Goal: Download file/media

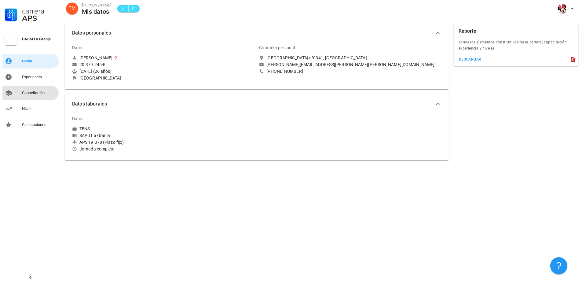
click at [31, 88] on link "Capacitación" at bounding box center [30, 93] width 56 height 15
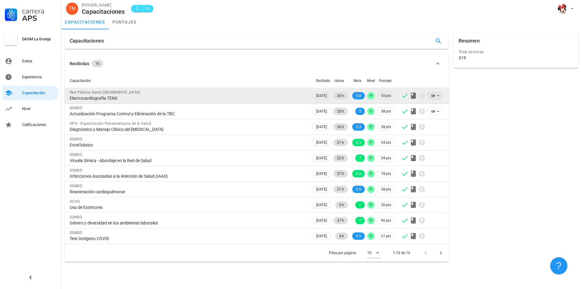
click at [434, 96] on icon at bounding box center [433, 96] width 4 height 2
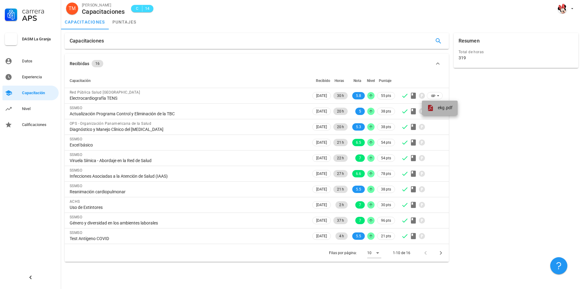
click at [440, 105] on span "ekg.pdf" at bounding box center [445, 107] width 15 height 5
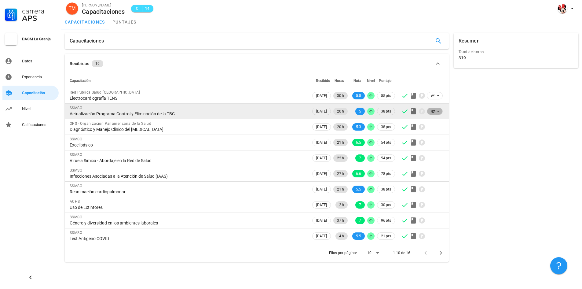
click at [434, 112] on icon at bounding box center [433, 111] width 4 height 2
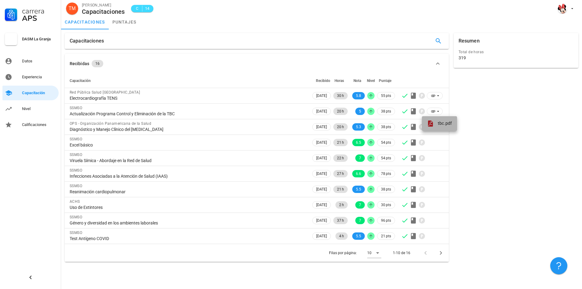
click at [439, 123] on span "tbc.pdf" at bounding box center [445, 123] width 14 height 5
click at [379, 253] on icon at bounding box center [377, 253] width 3 height 2
click at [381, 263] on div "15" at bounding box center [379, 261] width 13 height 6
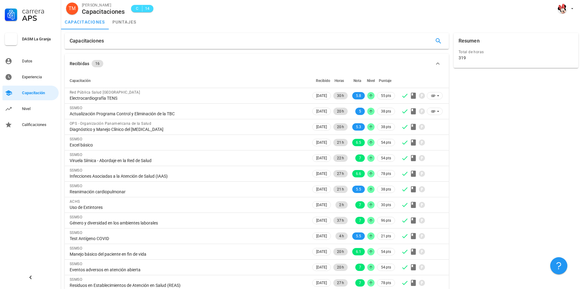
scroll to position [54, 0]
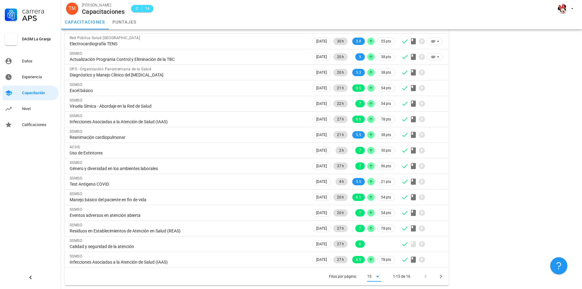
click at [379, 279] on icon at bounding box center [377, 276] width 7 height 7
click at [376, 275] on div "Todos" at bounding box center [379, 275] width 13 height 6
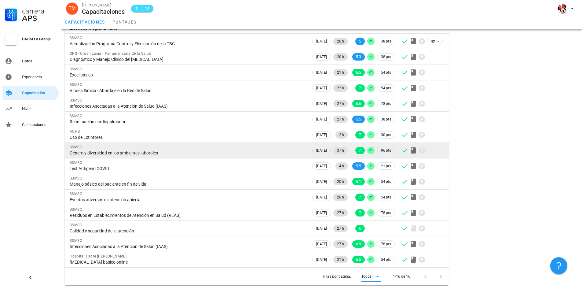
scroll to position [0, 0]
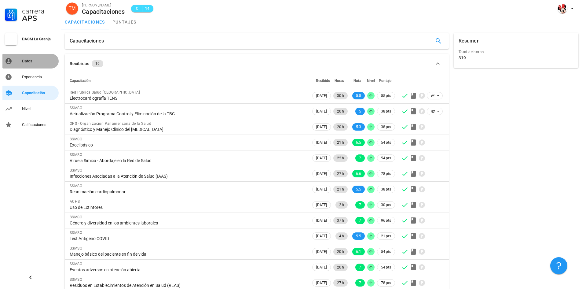
click at [31, 64] on div "Datos" at bounding box center [39, 61] width 34 height 10
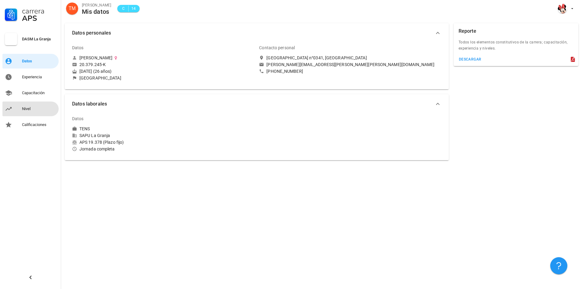
click at [31, 108] on div "Nivel" at bounding box center [39, 108] width 34 height 5
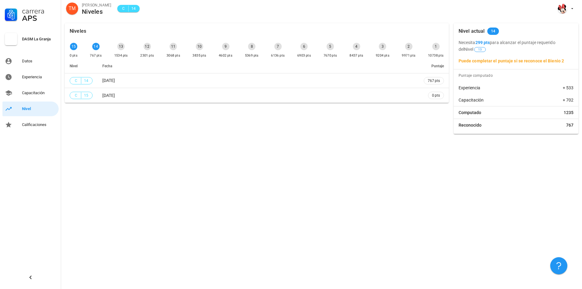
click at [21, 37] on div "DASM La Granja" at bounding box center [30, 42] width 56 height 22
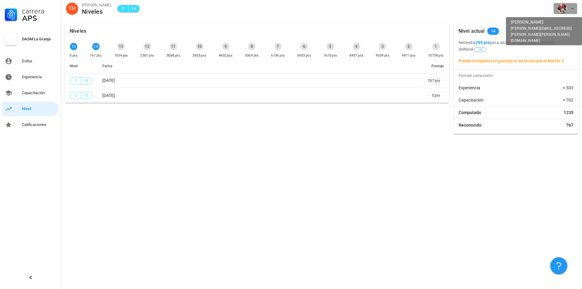
click at [563, 5] on div "avatar" at bounding box center [563, 9] width 10 height 10
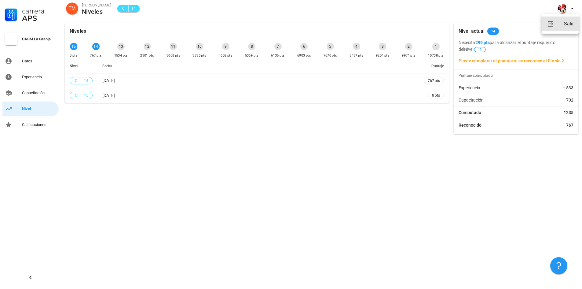
click at [561, 28] on link "Salir" at bounding box center [560, 24] width 37 height 15
